Goal: Task Accomplishment & Management: Use online tool/utility

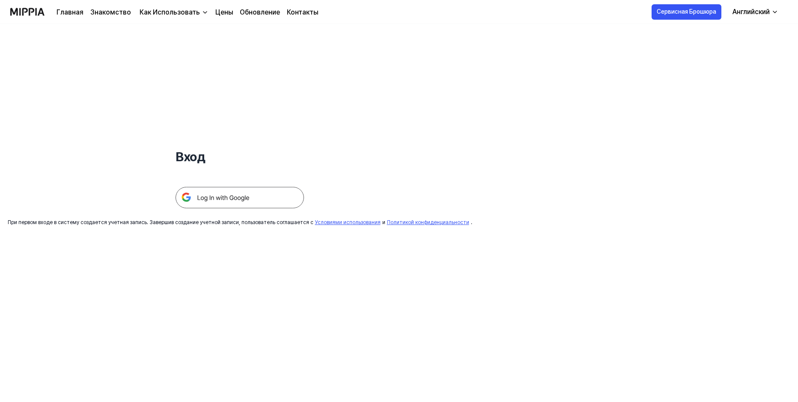
click at [226, 12] on ya-tr-span "Цены" at bounding box center [224, 12] width 18 height 8
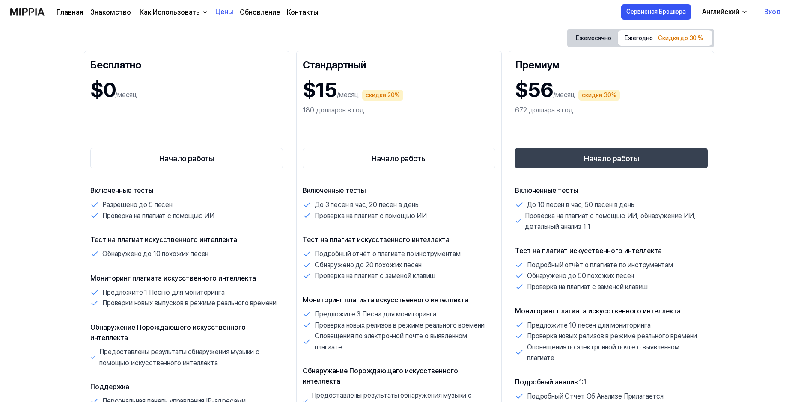
scroll to position [86, 0]
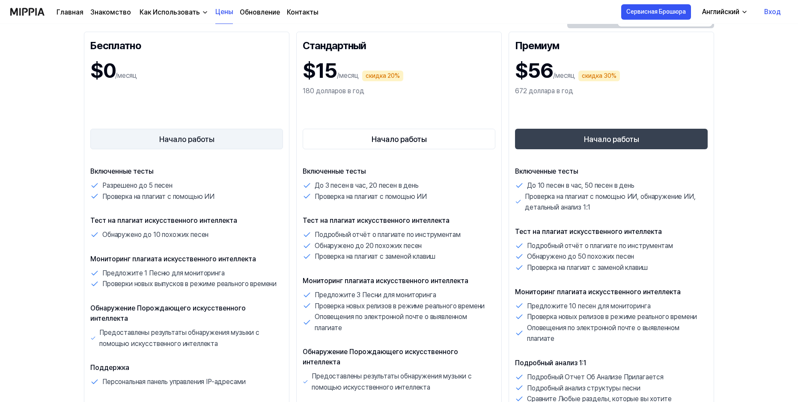
click at [180, 139] on ya-tr-span "Начало работы" at bounding box center [186, 140] width 55 height 12
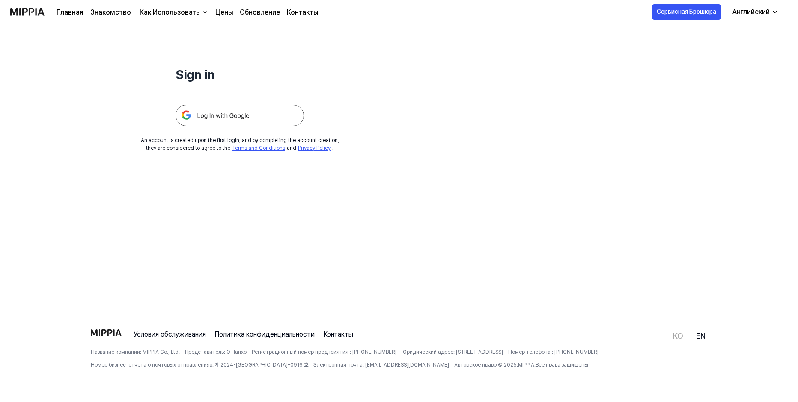
scroll to position [0, 0]
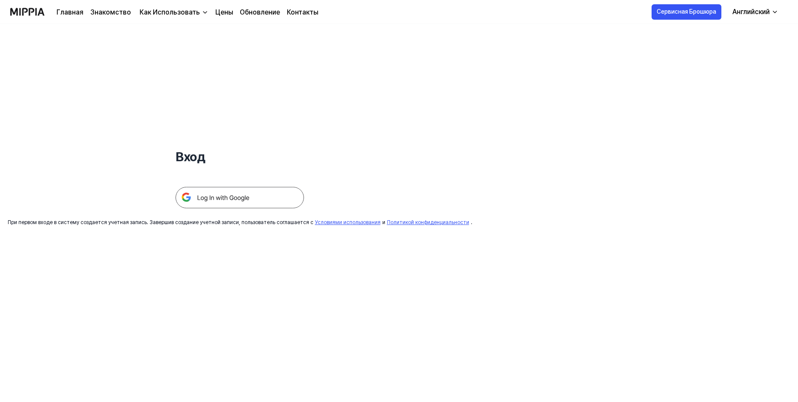
click at [228, 199] on img at bounding box center [239, 197] width 128 height 21
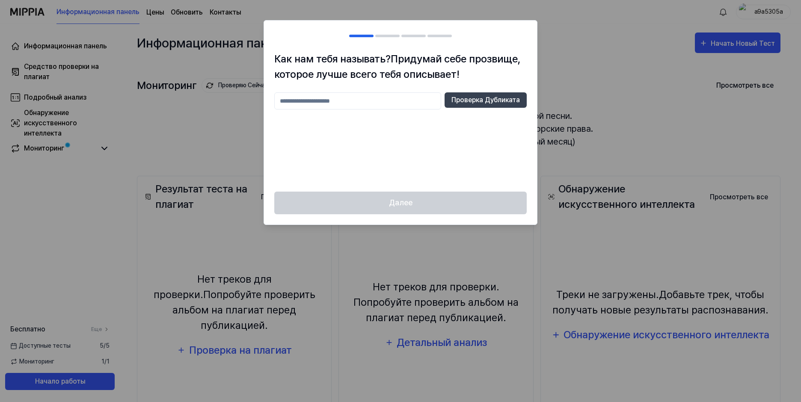
click at [354, 102] on input "text" at bounding box center [357, 100] width 167 height 17
click at [483, 98] on ya-tr-span "Проверка Дубликата" at bounding box center [485, 100] width 68 height 10
click at [353, 103] on input "****" at bounding box center [357, 100] width 167 height 17
type input "**********"
click at [501, 98] on ya-tr-span "Проверка Дубликата" at bounding box center [485, 100] width 68 height 10
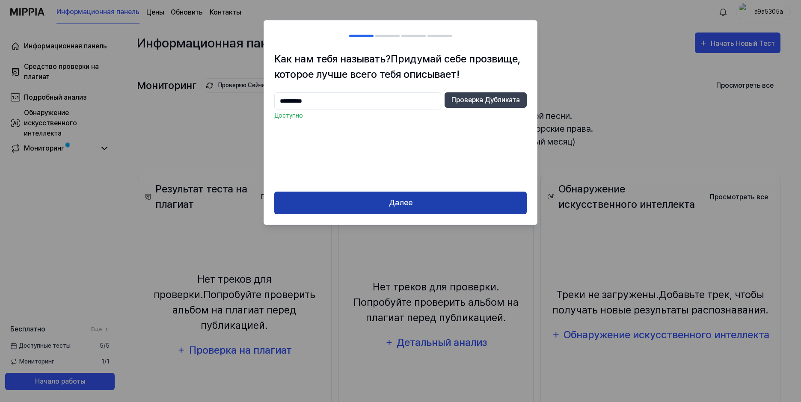
click at [398, 200] on ya-tr-span "Далее" at bounding box center [401, 203] width 24 height 12
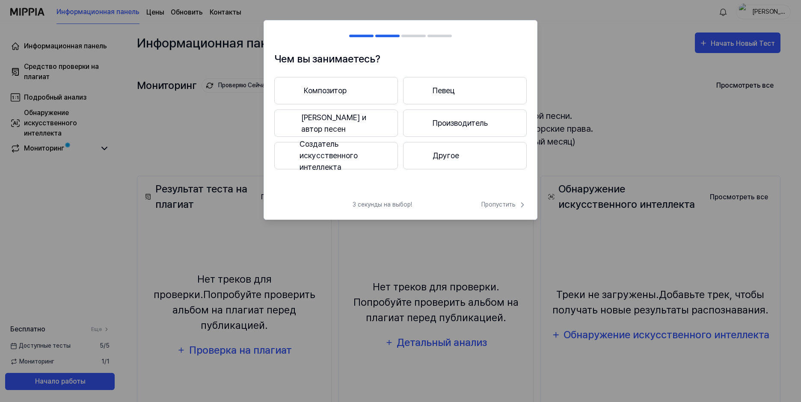
click at [446, 155] on ya-tr-span "Другое" at bounding box center [446, 156] width 27 height 12
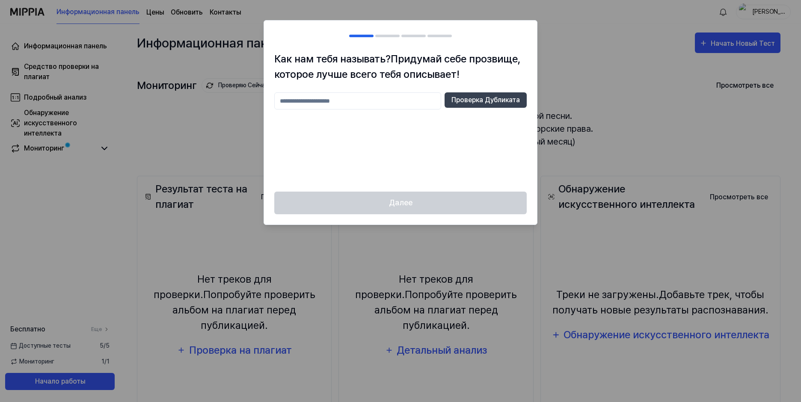
click at [351, 97] on input "text" at bounding box center [357, 100] width 167 height 17
type input "**********"
click at [472, 98] on ya-tr-span "Проверка Дубликата" at bounding box center [485, 100] width 68 height 10
click at [384, 200] on div "Далее" at bounding box center [400, 208] width 273 height 33
click at [40, 160] on div at bounding box center [400, 201] width 801 height 402
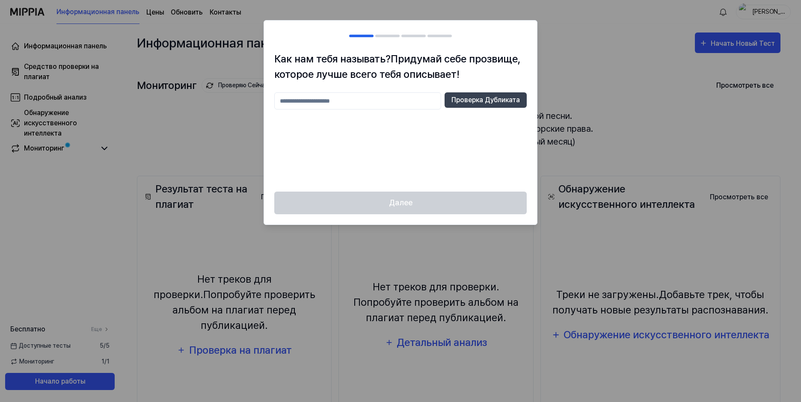
click at [337, 101] on input "text" at bounding box center [357, 100] width 167 height 17
type input "***"
click at [505, 98] on ya-tr-span "Проверка Дубликата" at bounding box center [485, 100] width 68 height 10
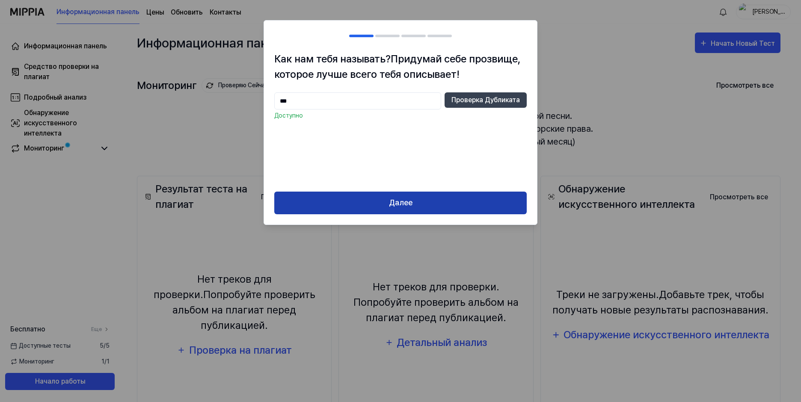
click at [400, 202] on ya-tr-span "Далее" at bounding box center [401, 203] width 24 height 12
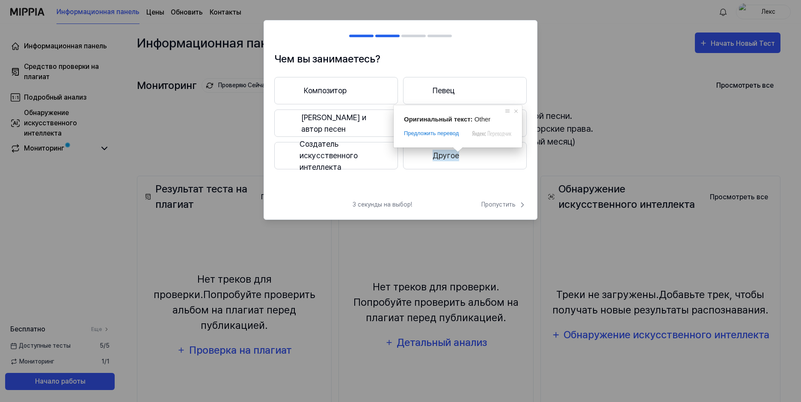
click at [452, 160] on ya-tr-span "Другое" at bounding box center [446, 156] width 27 height 12
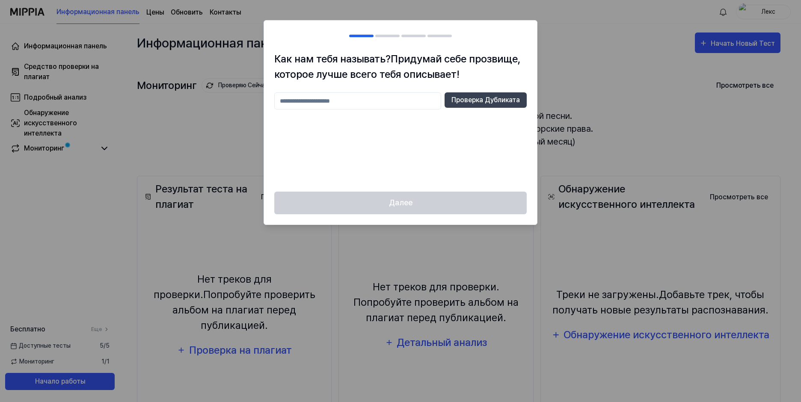
click at [351, 103] on input "text" at bounding box center [357, 100] width 167 height 17
type input "****"
click at [478, 98] on ya-tr-span "Проверка Дубликата" at bounding box center [485, 100] width 68 height 10
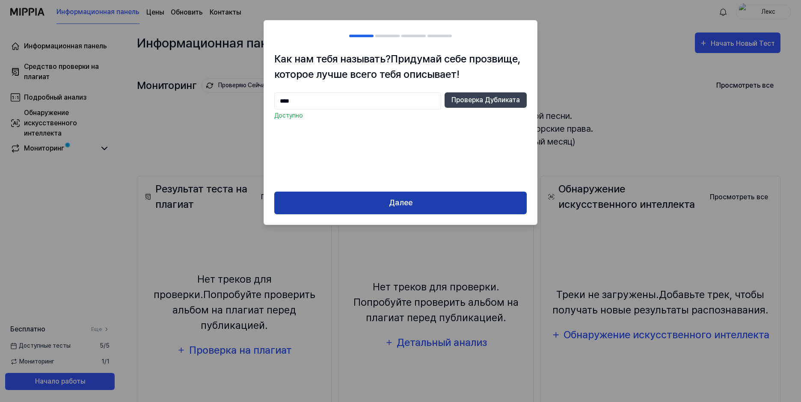
click at [396, 201] on ya-tr-span "Далее" at bounding box center [401, 203] width 24 height 12
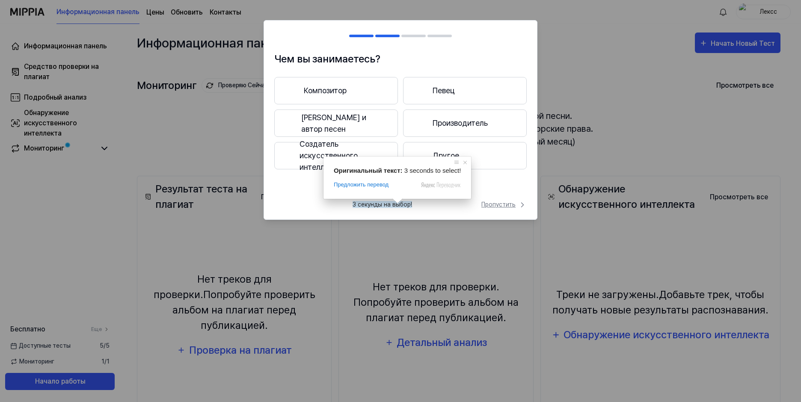
click at [502, 205] on ya-tr-span "Пропустить" at bounding box center [498, 204] width 34 height 9
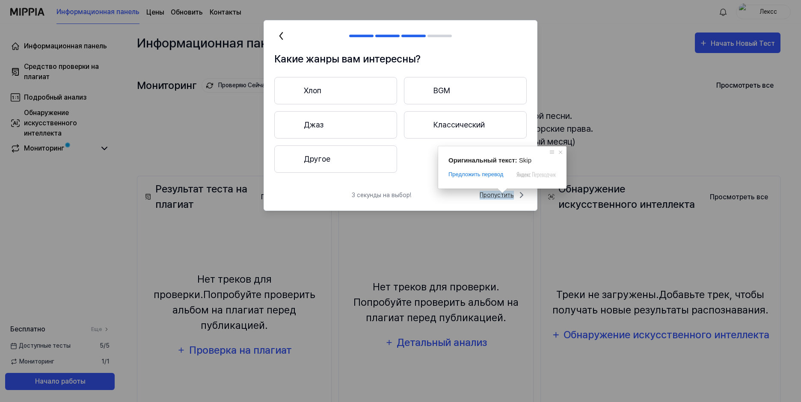
click at [501, 191] on ya-tr-span "Пропустить" at bounding box center [497, 195] width 34 height 9
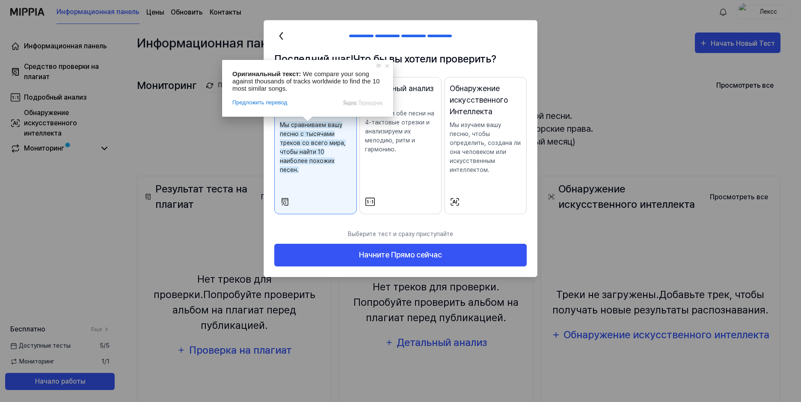
click at [308, 163] on ya-tr-span "Мы сравниваем вашу песню с тысячами треков со всего мира, чтобы найти 10 наибол…" at bounding box center [313, 148] width 66 height 52
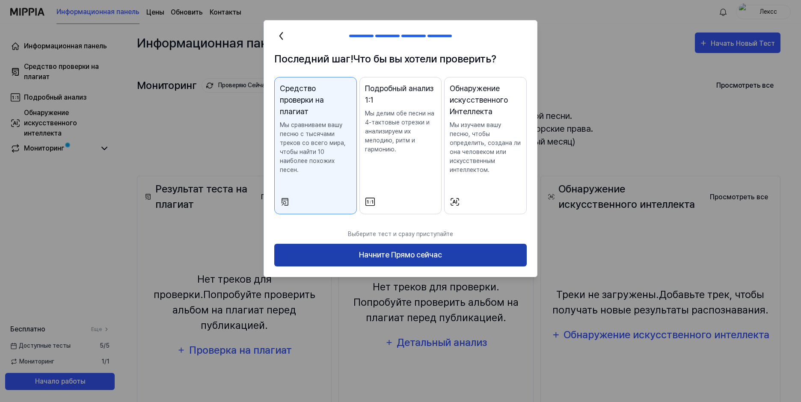
click at [382, 254] on ya-tr-span "Начните Прямо сейчас" at bounding box center [400, 255] width 83 height 12
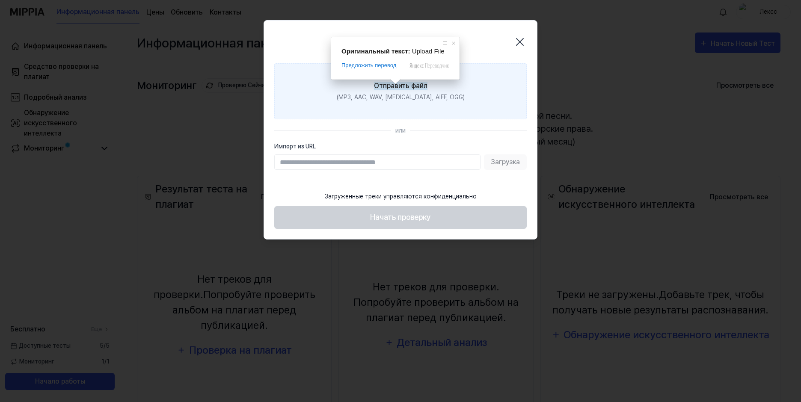
click at [392, 86] on ya-tr-span "Отправить файл" at bounding box center [400, 86] width 53 height 8
click at [0, 0] on input "Отправить файл (MP3, AAC, WAV, [MEDICAL_DATA], AIFF, OGG)" at bounding box center [0, 0] width 0 height 0
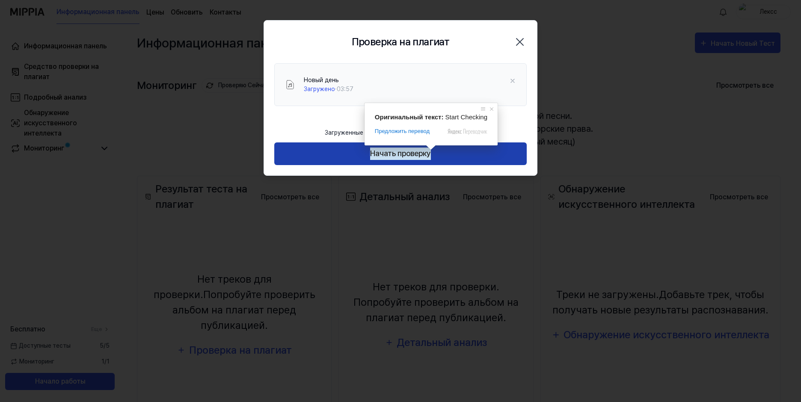
click at [410, 149] on ya-tr-span "Начать проверку" at bounding box center [400, 154] width 61 height 12
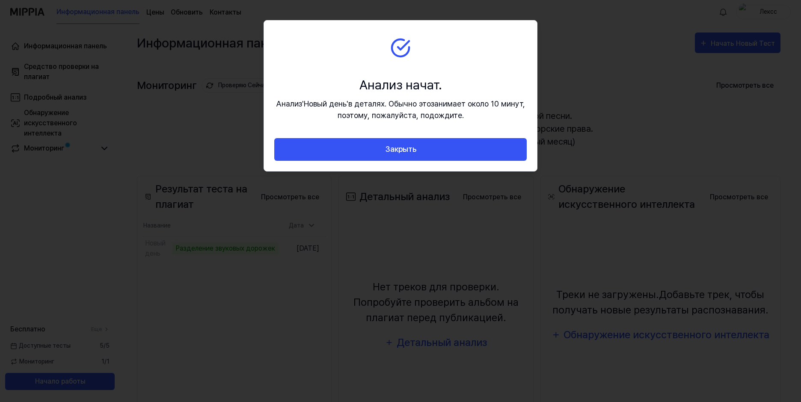
click at [410, 149] on ya-tr-span "Закрыть" at bounding box center [400, 149] width 31 height 12
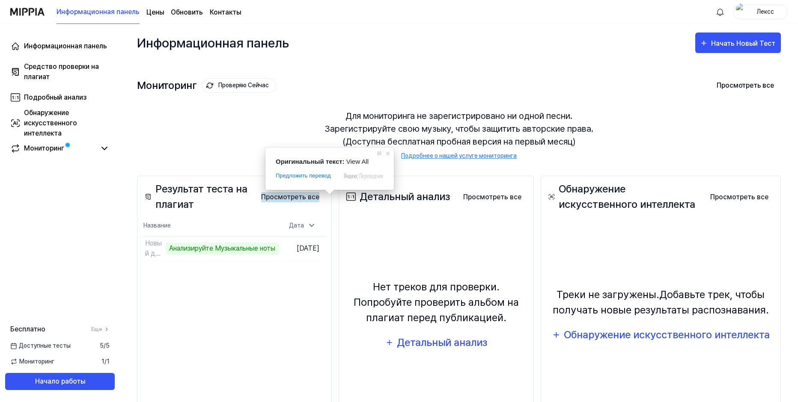
click at [326, 195] on span at bounding box center [329, 192] width 11 height 5
